Goal: Task Accomplishment & Management: Manage account settings

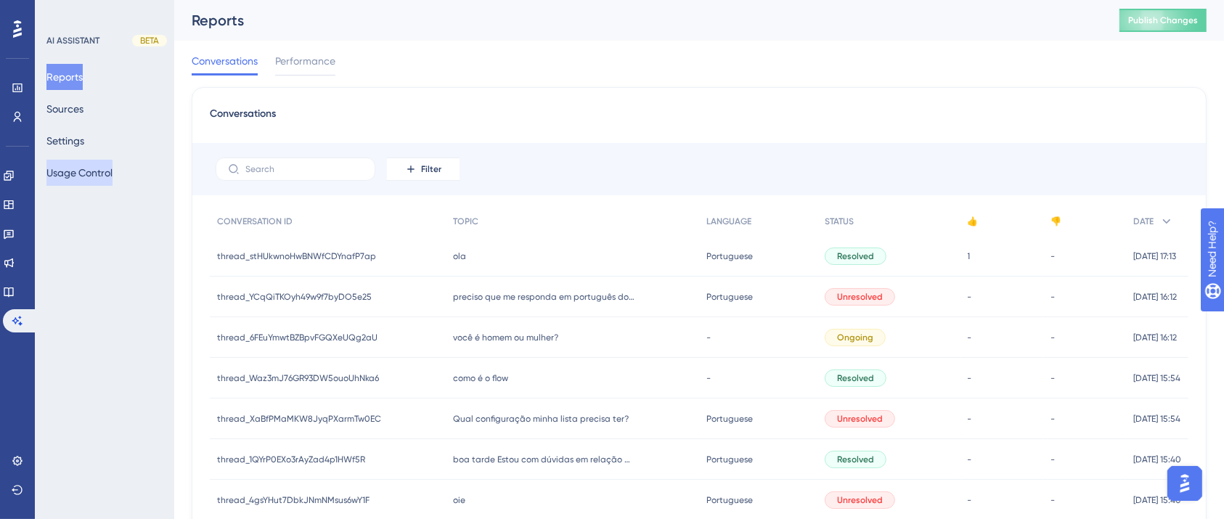
click at [94, 171] on button "Usage Control" at bounding box center [79, 173] width 66 height 26
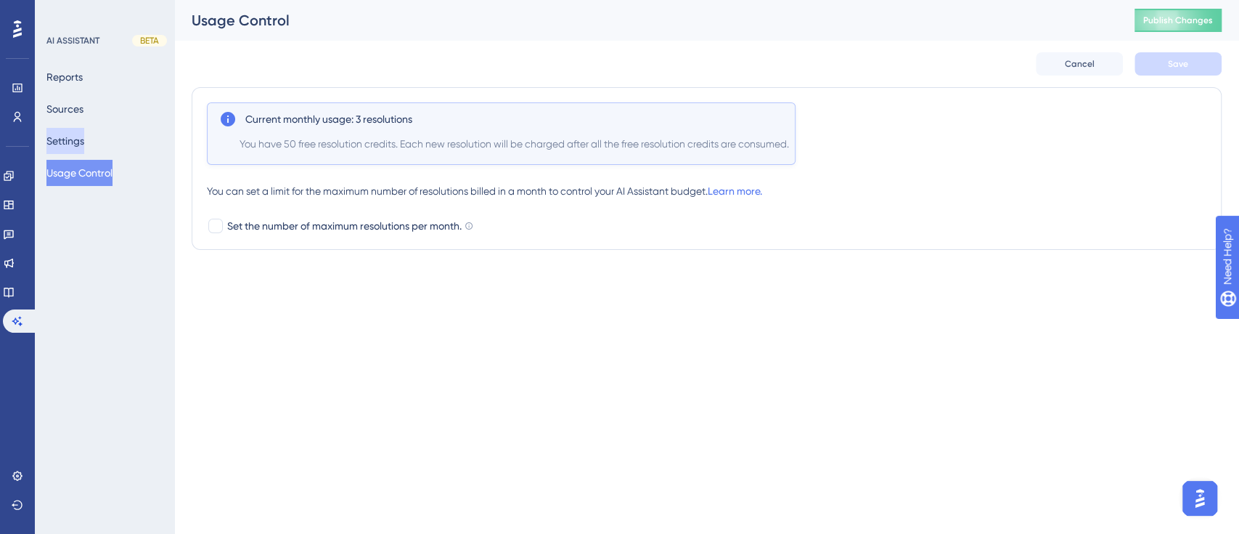
click at [78, 142] on button "Settings" at bounding box center [65, 141] width 38 height 26
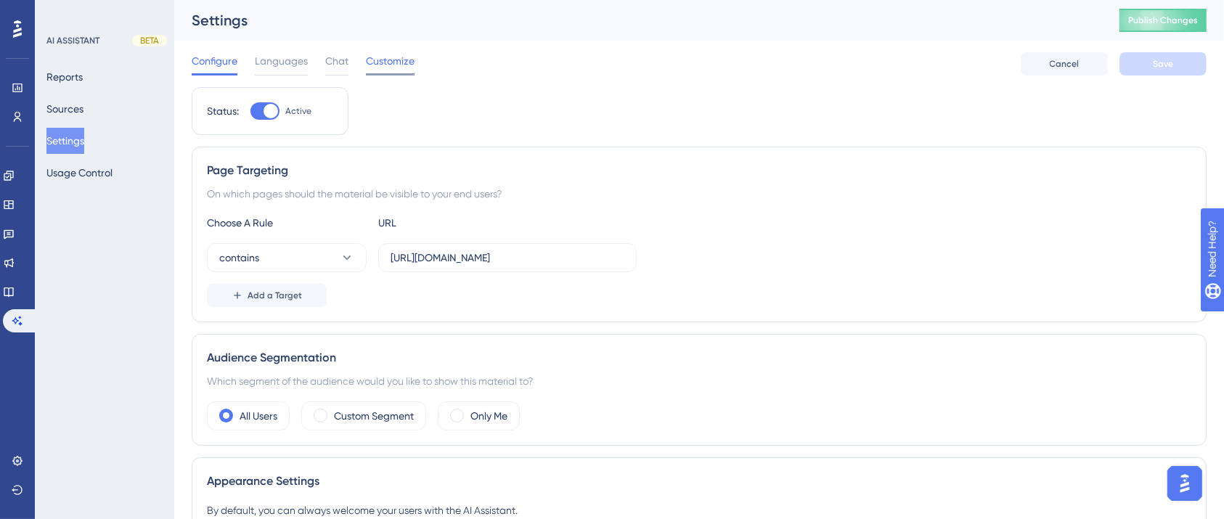
click at [393, 55] on span "Customize" at bounding box center [390, 60] width 49 height 17
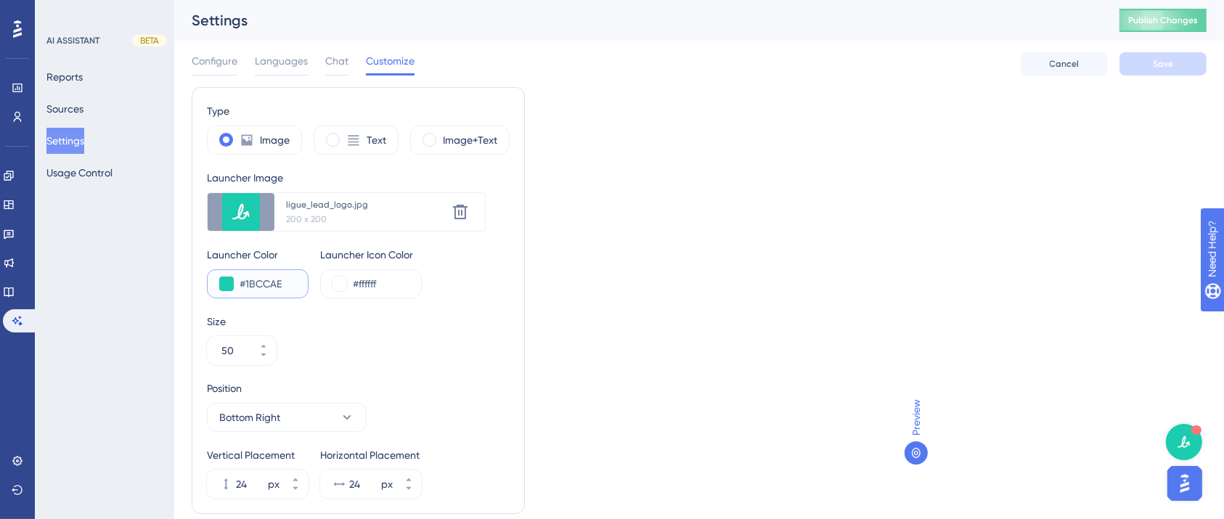
click at [257, 287] on input "#1BCCAE" at bounding box center [268, 283] width 57 height 17
